Goal: Find specific page/section: Find specific page/section

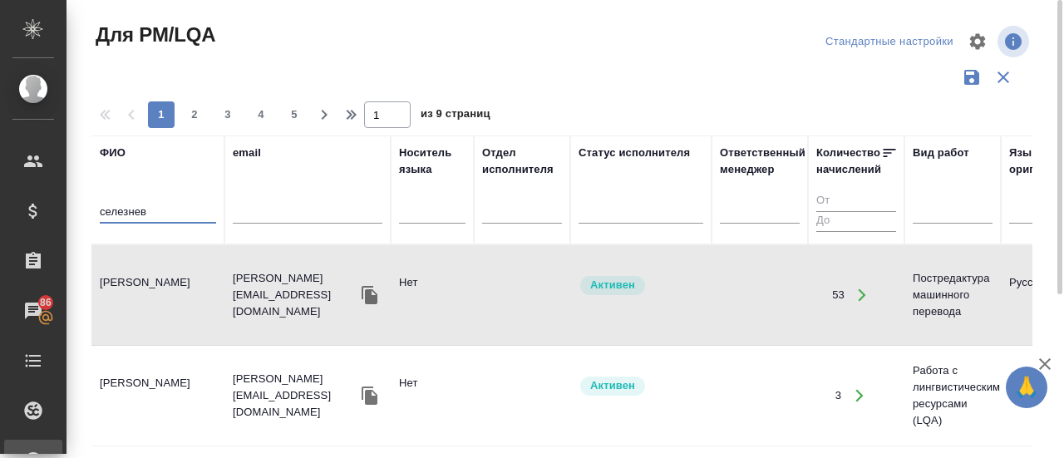
drag, startPoint x: 148, startPoint y: 205, endPoint x: 69, endPoint y: 199, distance: 79.2
click at [69, 199] on div "Для PM/LQA Стандартные настройки 1 2 3 4 5 1 из 9 страниц ФИО селезнев email Но…" at bounding box center [564, 371] width 997 height 743
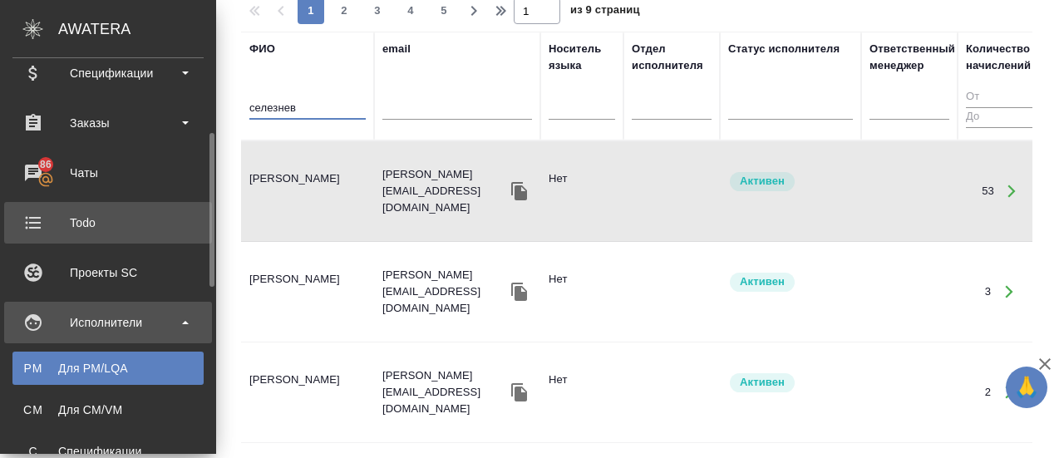
scroll to position [162, 0]
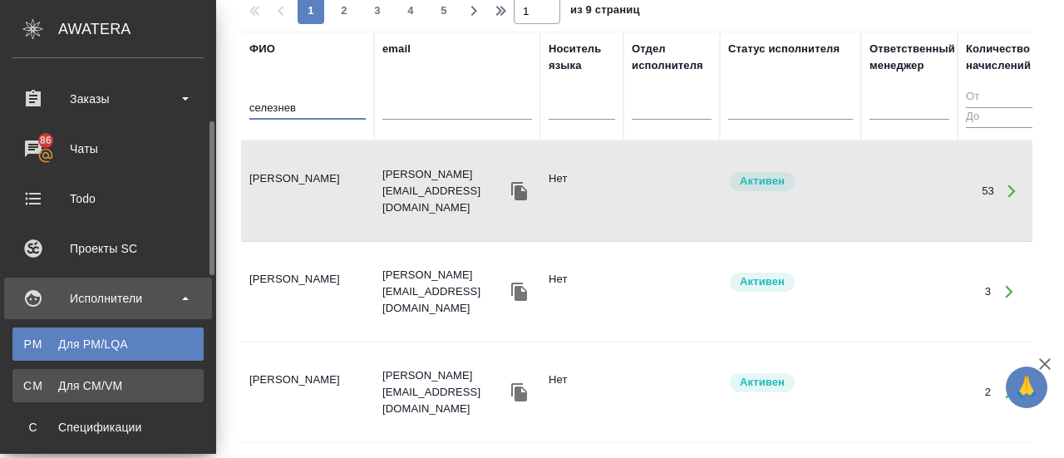
click at [68, 377] on div "Для CM/VM" at bounding box center [108, 385] width 174 height 17
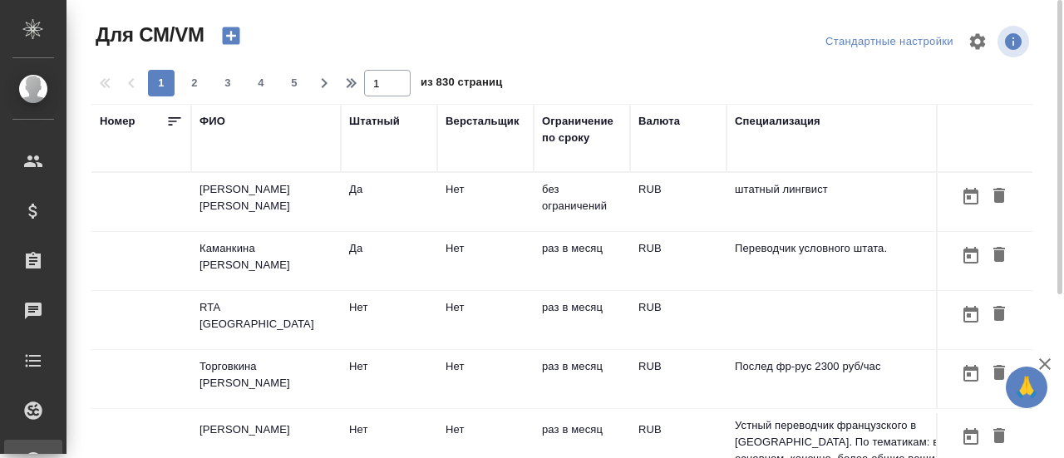
click at [219, 117] on div "ФИО" at bounding box center [212, 121] width 26 height 17
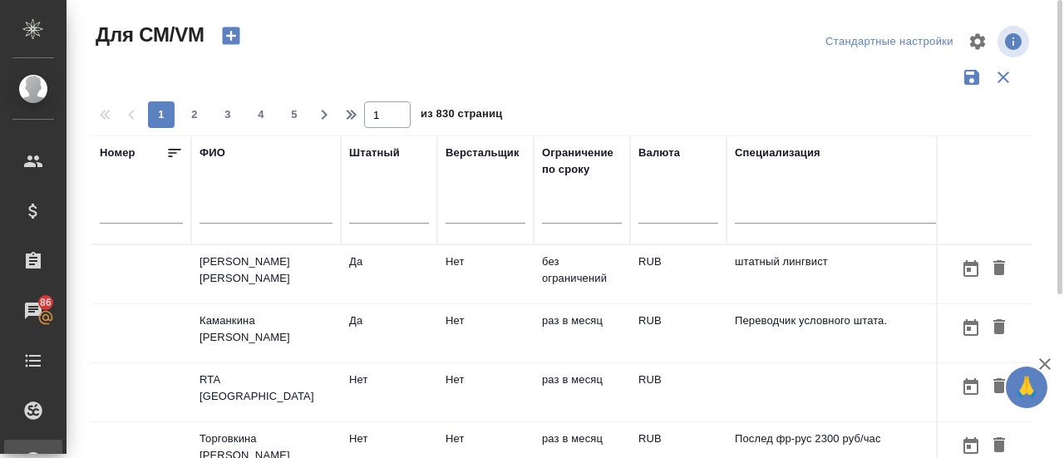
click at [214, 211] on input "text" at bounding box center [265, 213] width 133 height 21
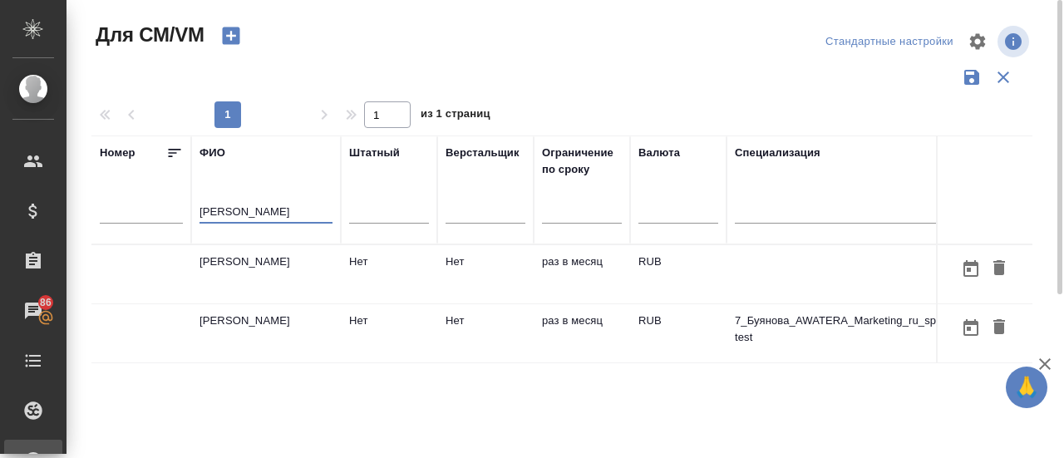
type input "[PERSON_NAME]"
click at [268, 259] on td "[PERSON_NAME]" at bounding box center [266, 274] width 150 height 58
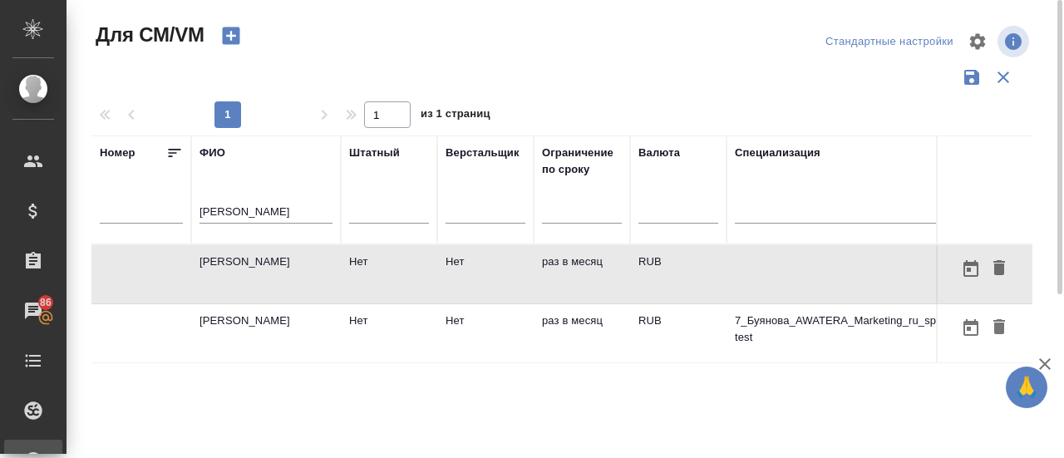
click at [268, 259] on td "[PERSON_NAME]" at bounding box center [266, 274] width 150 height 58
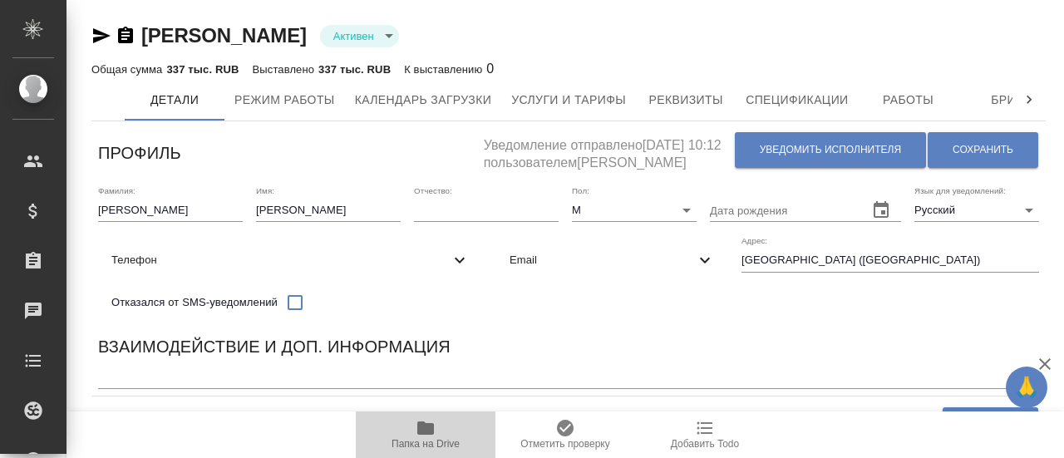
click at [419, 435] on icon "button" at bounding box center [425, 428] width 20 height 20
